Goal: Navigation & Orientation: Find specific page/section

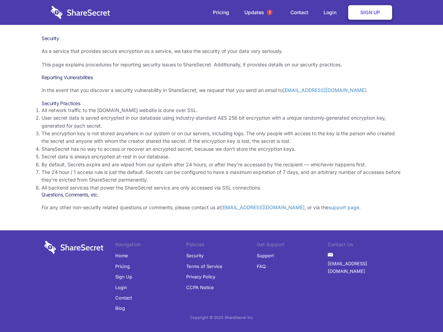
click at [222, 166] on li "By default, Secrets expire and are wiped from our system after 24 hours, or aft…" at bounding box center [222, 165] width 360 height 8
click at [270, 12] on span "1" at bounding box center [270, 13] width 6 height 6
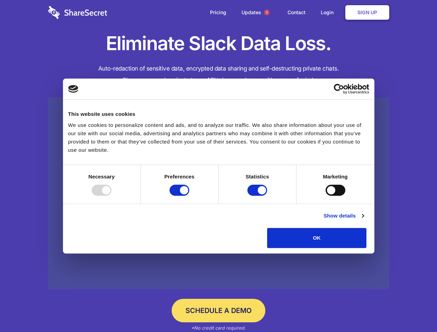
click at [111, 196] on div at bounding box center [102, 190] width 20 height 11
click at [189, 196] on input "Preferences" at bounding box center [180, 190] width 20 height 11
checkbox input "false"
click at [258, 196] on input "Statistics" at bounding box center [257, 190] width 20 height 11
checkbox input "false"
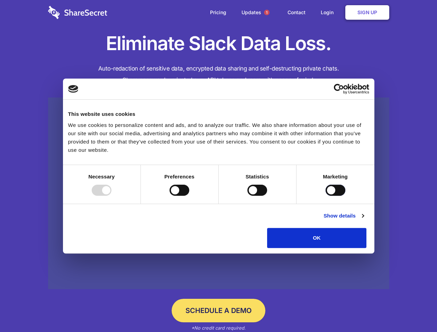
click at [326, 196] on input "Marketing" at bounding box center [336, 190] width 20 height 11
checkbox input "true"
click at [364, 220] on link "Show details" at bounding box center [344, 216] width 40 height 8
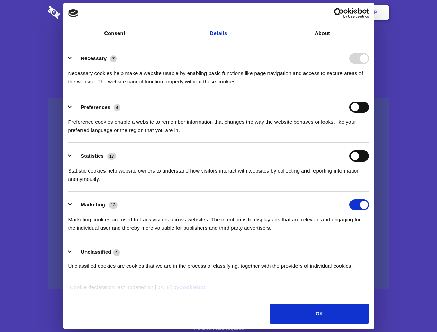
click at [369, 143] on li "Preferences 4 Preference cookies enable a website to remember information that …" at bounding box center [218, 118] width 301 height 49
click at [267, 12] on span "1" at bounding box center [267, 13] width 6 height 6
